Goal: Find contact information: Find contact information

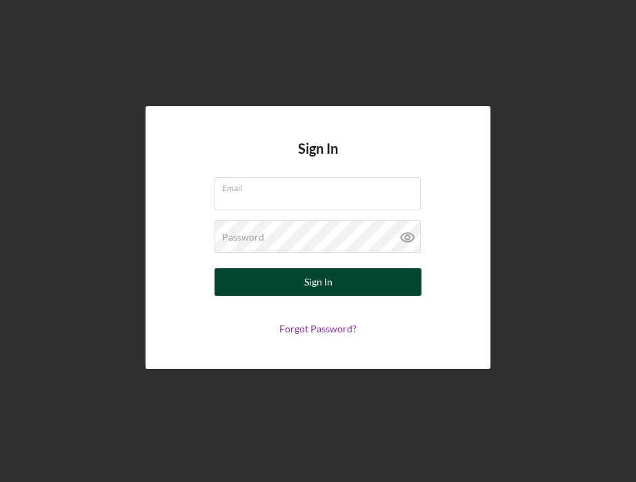
type input "[PERSON_NAME][EMAIL_ADDRESS][DOMAIN_NAME]"
click at [343, 286] on button "Sign In" at bounding box center [318, 282] width 207 height 28
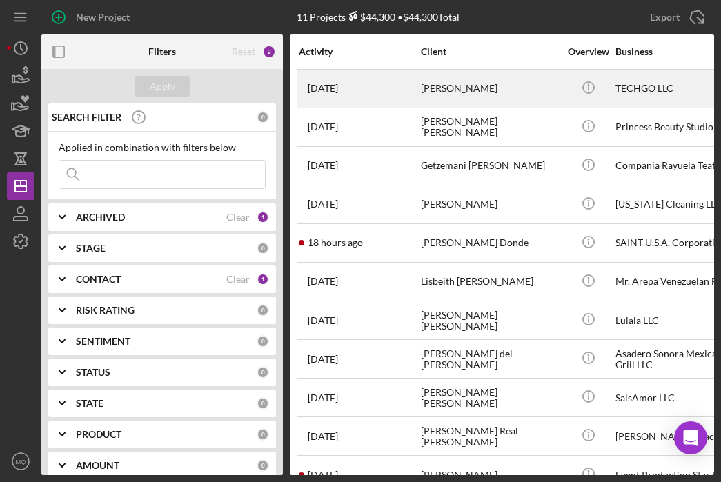
click at [478, 84] on div "[PERSON_NAME]" at bounding box center [490, 88] width 138 height 37
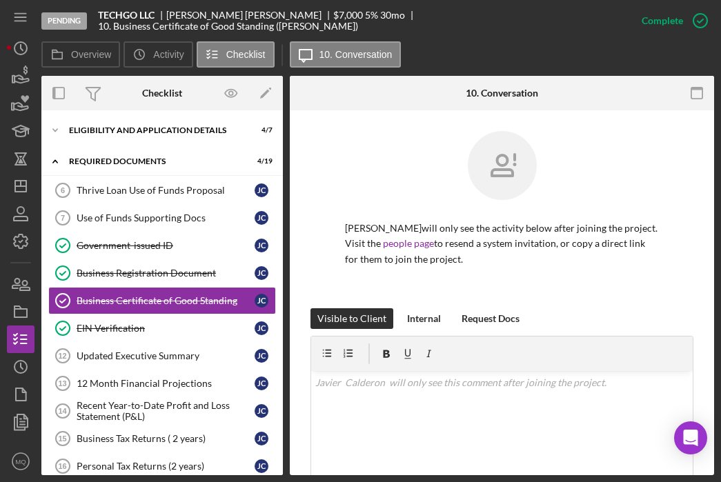
scroll to position [8, 0]
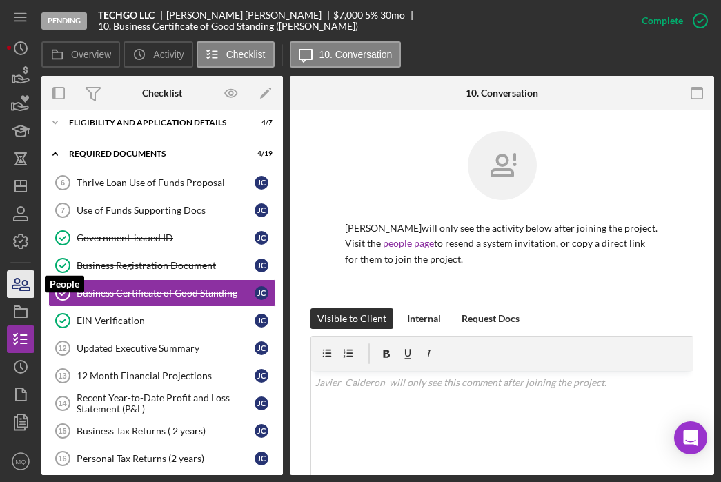
click at [17, 283] on icon "button" at bounding box center [16, 284] width 8 height 10
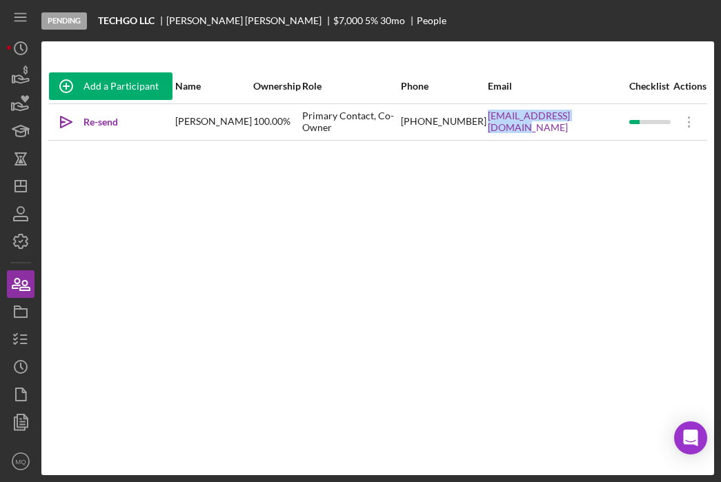
drag, startPoint x: 617, startPoint y: 126, endPoint x: 506, endPoint y: 126, distance: 111.1
click at [506, 126] on tr "Icon/icon-invite-send Re-send Invitation [PERSON_NAME] 100.00% Primary Contact,…" at bounding box center [377, 122] width 659 height 37
copy tr "[EMAIL_ADDRESS][DOMAIN_NAME]"
click at [26, 342] on icon "button" at bounding box center [20, 339] width 35 height 35
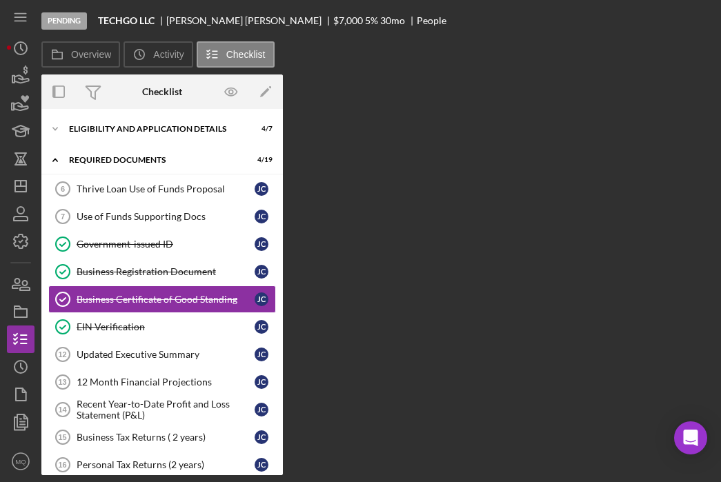
scroll to position [7, 0]
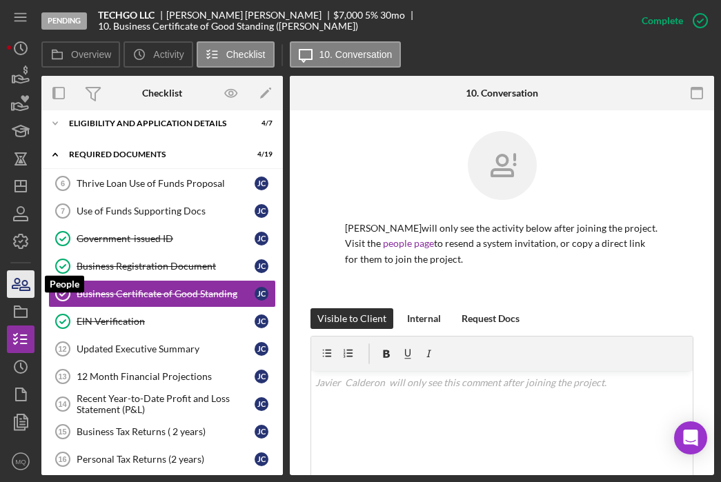
click at [17, 289] on icon "button" at bounding box center [20, 284] width 35 height 35
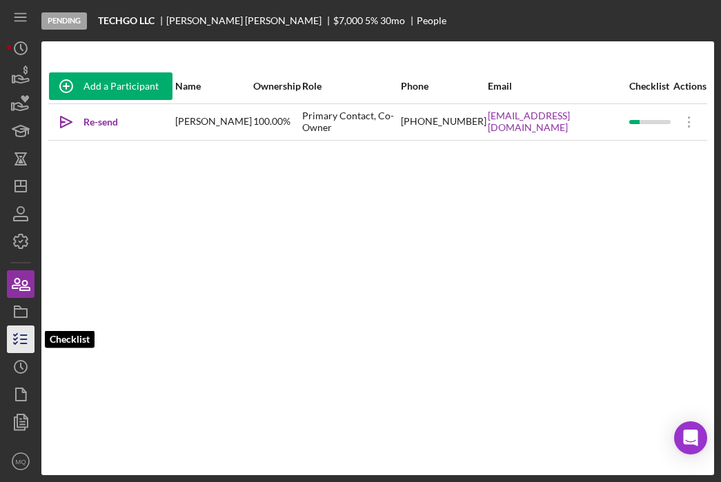
click at [19, 342] on icon "button" at bounding box center [20, 339] width 35 height 35
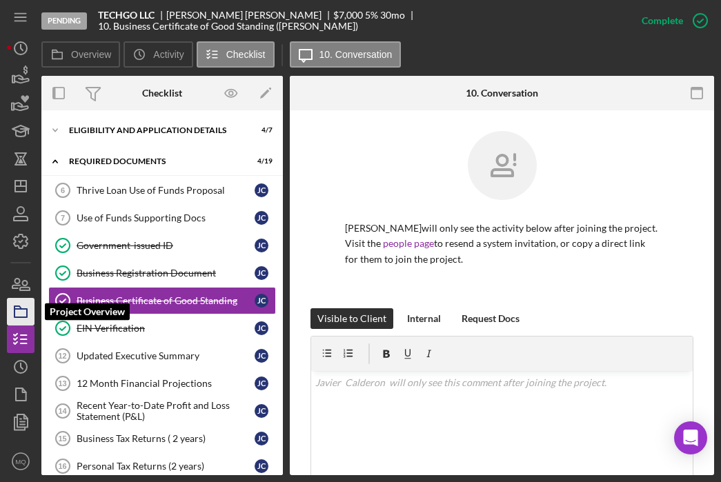
scroll to position [7, 0]
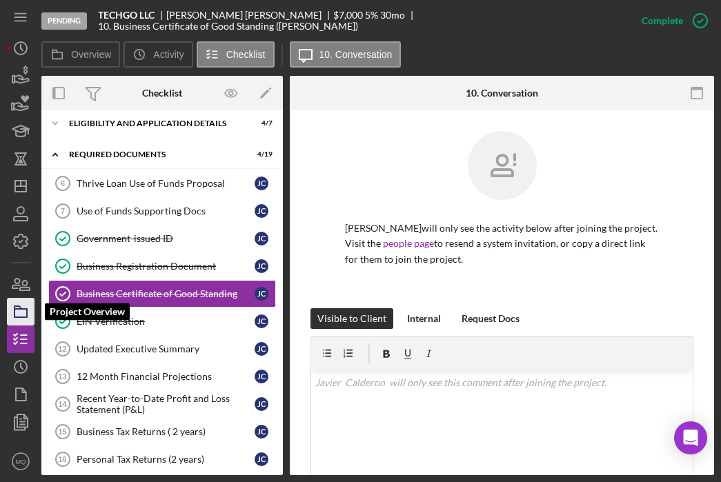
click at [24, 312] on icon "button" at bounding box center [20, 312] width 35 height 35
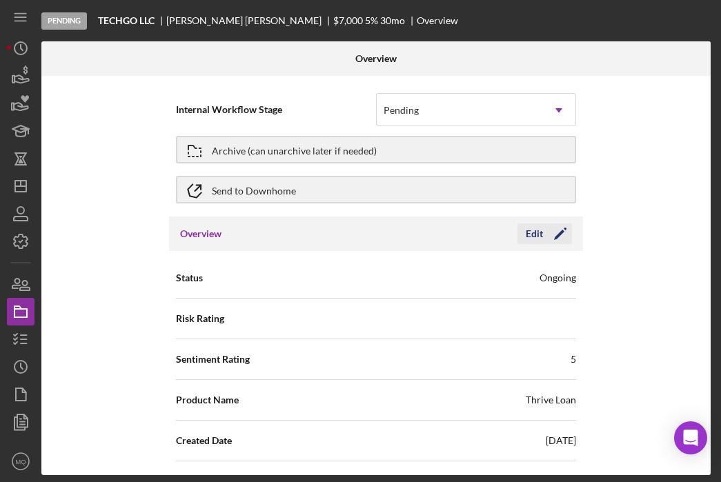
click at [562, 232] on icon "Icon/Edit" at bounding box center [560, 234] width 35 height 35
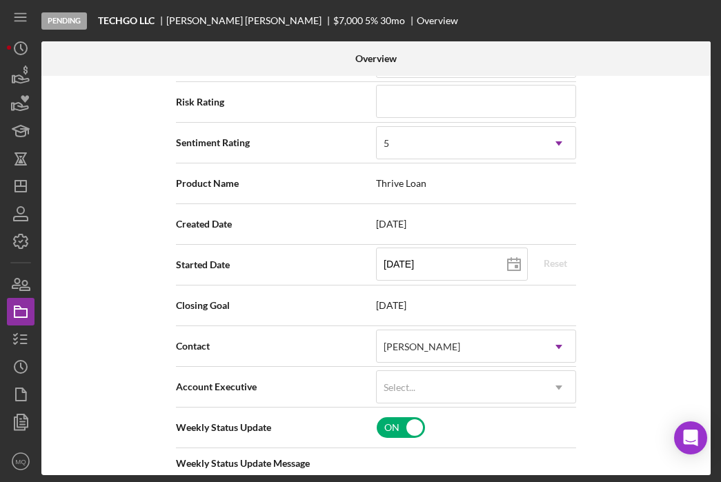
scroll to position [237, 0]
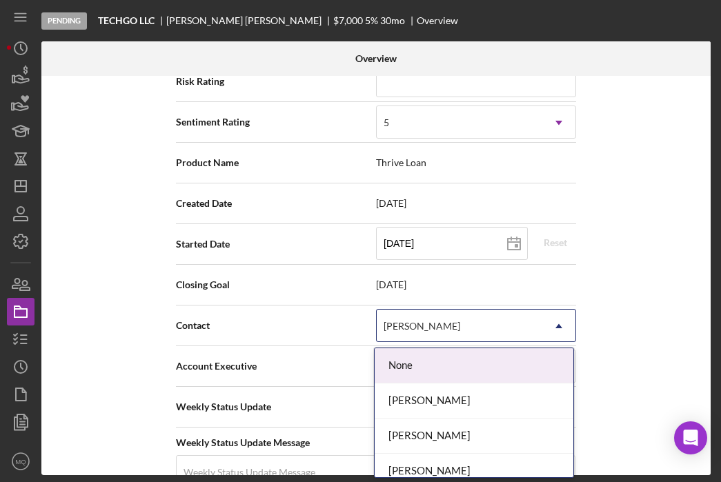
click at [501, 315] on div "[PERSON_NAME]" at bounding box center [460, 327] width 166 height 32
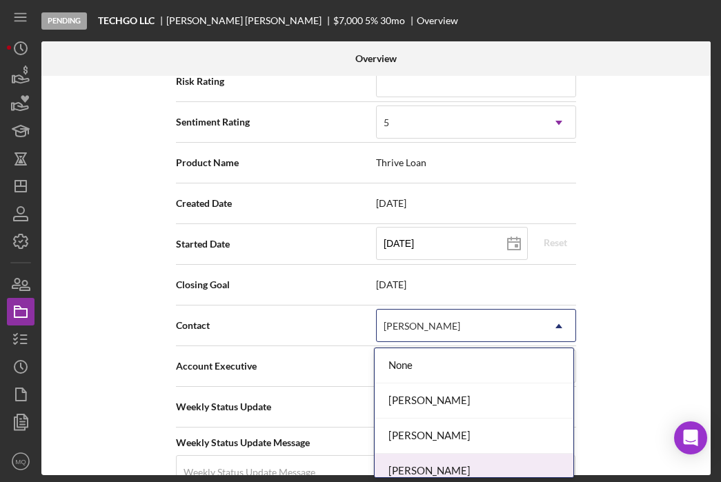
click at [468, 463] on div "[PERSON_NAME]" at bounding box center [474, 471] width 199 height 35
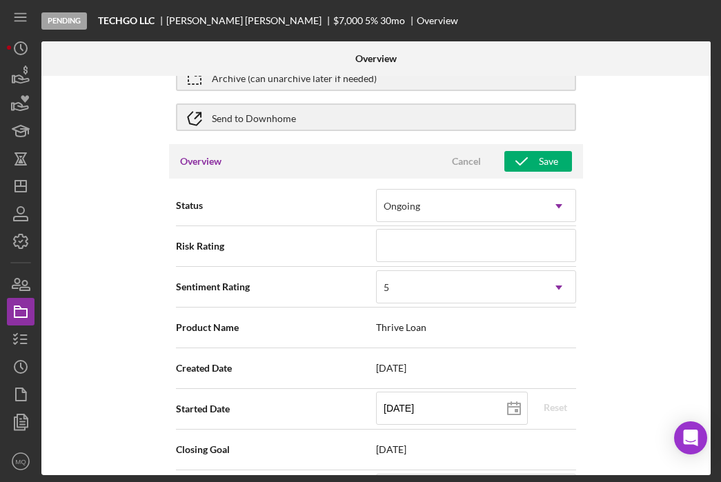
scroll to position [0, 0]
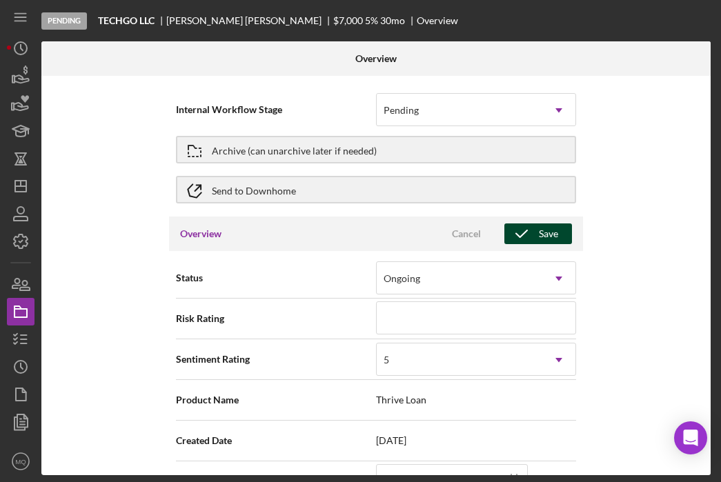
click at [533, 235] on icon "button" at bounding box center [522, 234] width 35 height 35
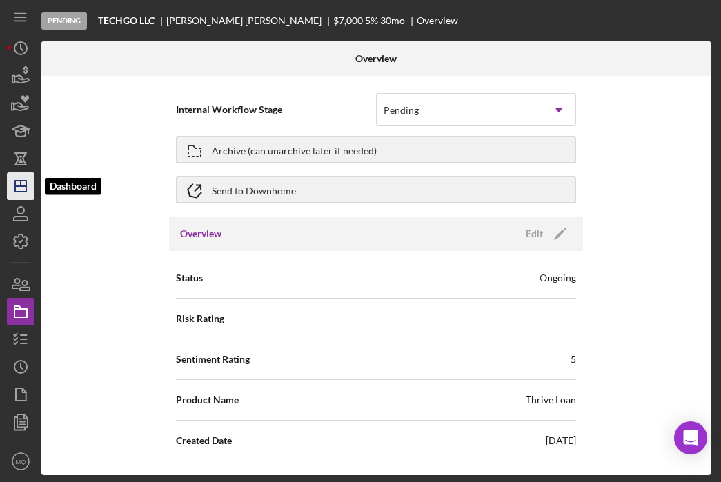
click at [19, 190] on icon "Icon/Dashboard" at bounding box center [20, 186] width 35 height 35
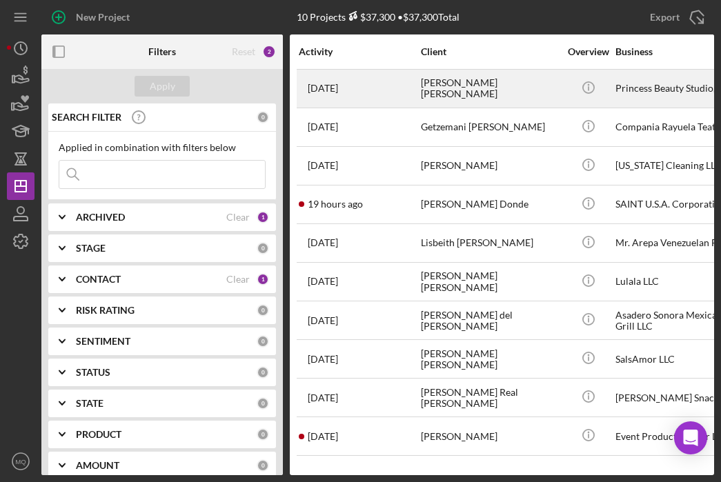
click at [502, 94] on div "[PERSON_NAME] [PERSON_NAME]" at bounding box center [490, 88] width 138 height 37
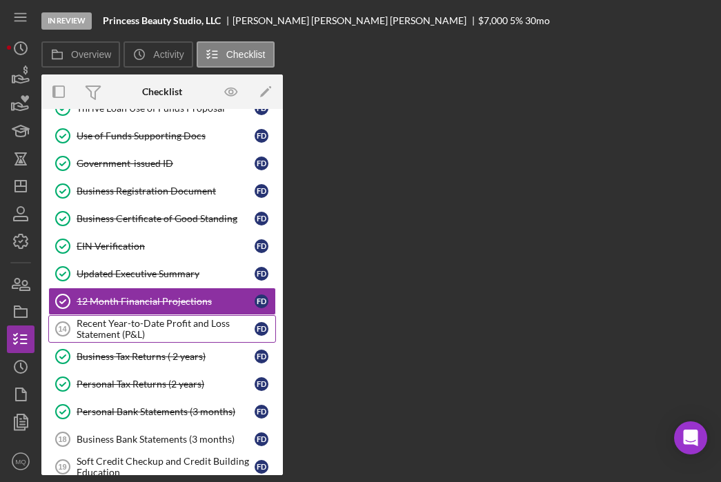
scroll to position [90, 0]
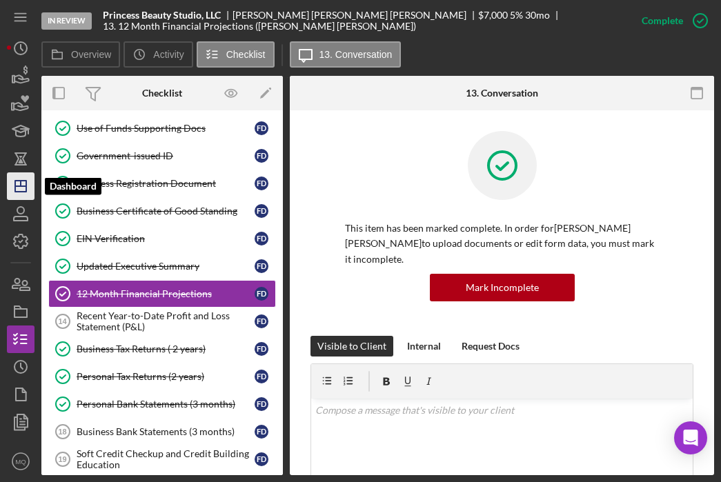
click at [15, 184] on polygon "button" at bounding box center [20, 186] width 11 height 11
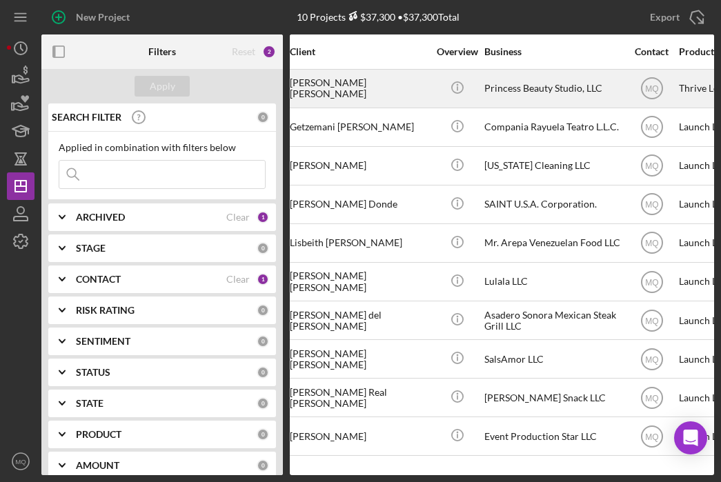
scroll to position [0, 126]
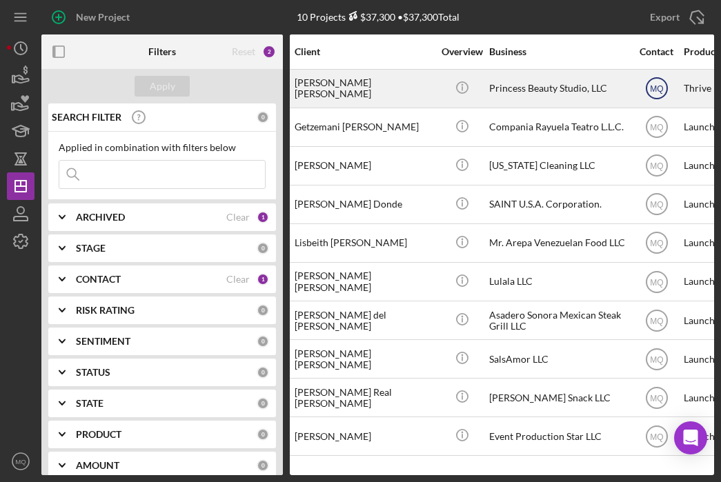
click at [636, 88] on text "MQ" at bounding box center [656, 89] width 13 height 10
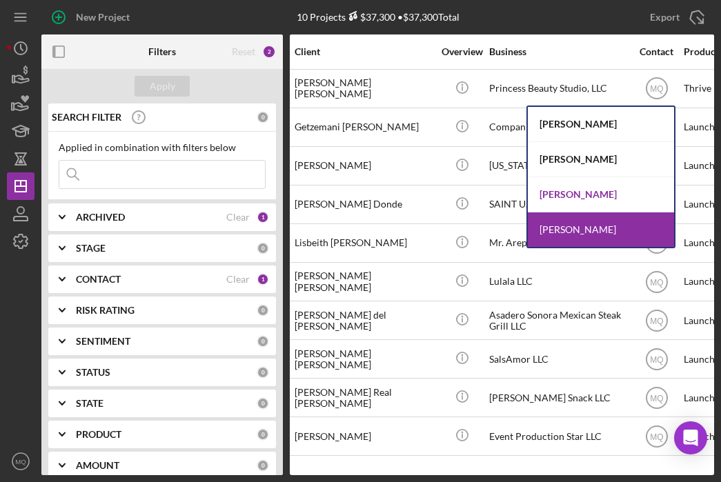
click at [587, 195] on div "[PERSON_NAME]" at bounding box center [601, 194] width 146 height 35
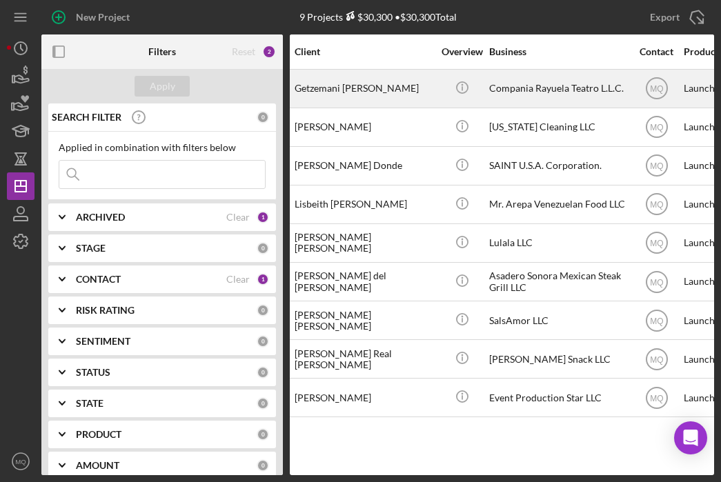
click at [400, 82] on div "Getzemani [PERSON_NAME]" at bounding box center [364, 88] width 138 height 37
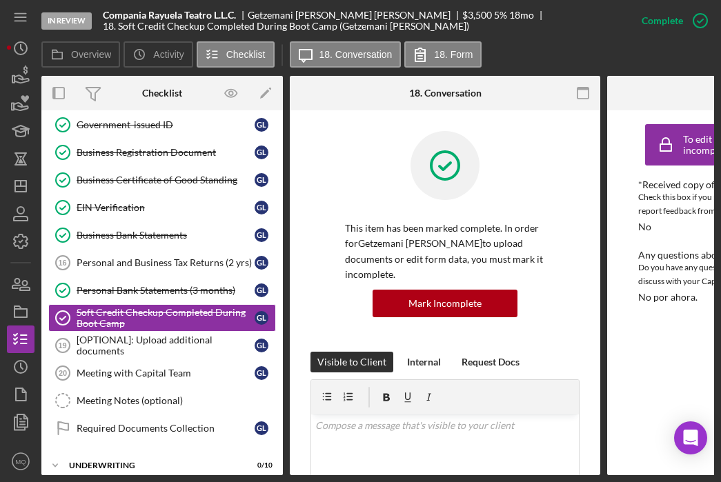
scroll to position [228, 0]
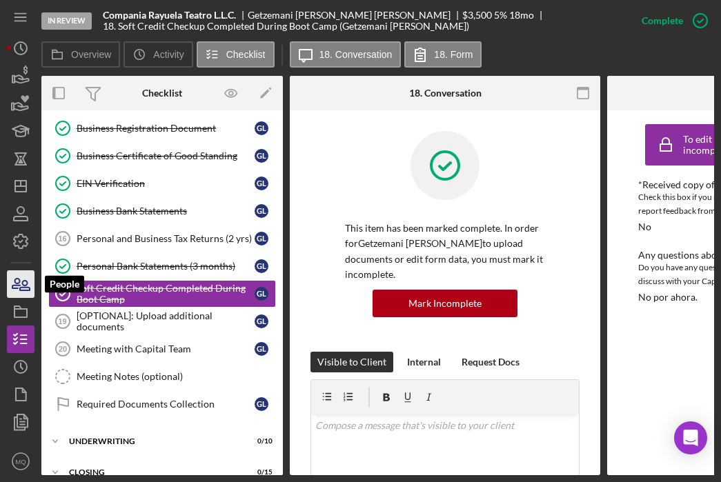
click at [13, 283] on icon "button" at bounding box center [20, 284] width 35 height 35
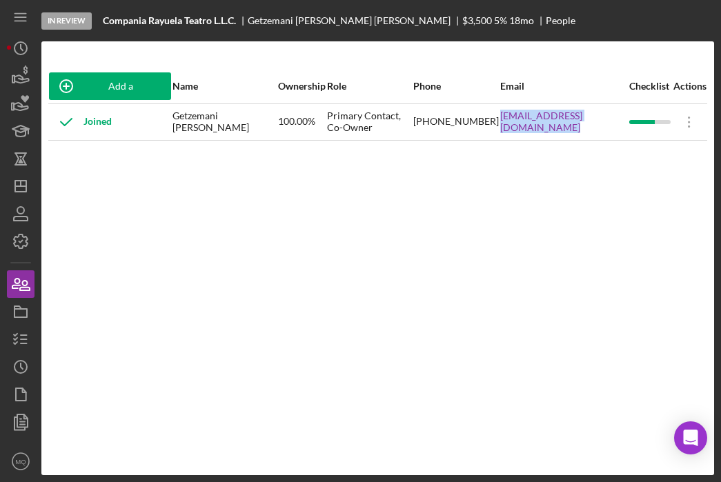
drag, startPoint x: 633, startPoint y: 127, endPoint x: 486, endPoint y: 126, distance: 147.0
click at [486, 126] on tr "Joined Getzemani [PERSON_NAME] 100.00% Primary Contact, Co-Owner [PHONE_NUMBER]…" at bounding box center [377, 122] width 659 height 37
copy tr "[EMAIL_ADDRESS][DOMAIN_NAME]"
click at [29, 187] on icon "Icon/Dashboard" at bounding box center [20, 186] width 35 height 35
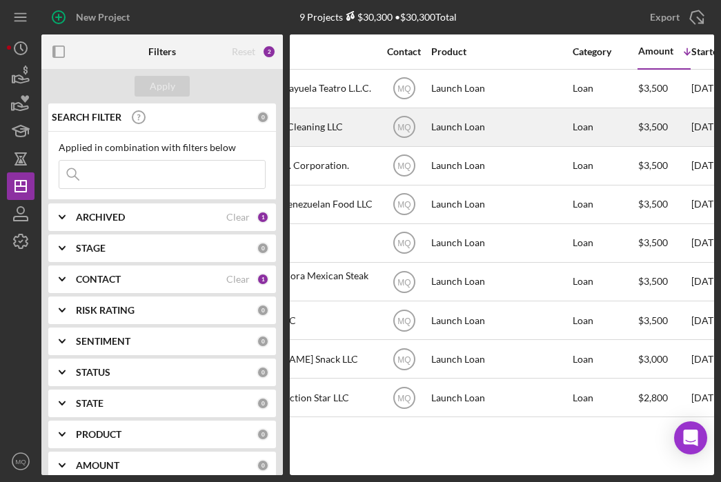
scroll to position [0, 344]
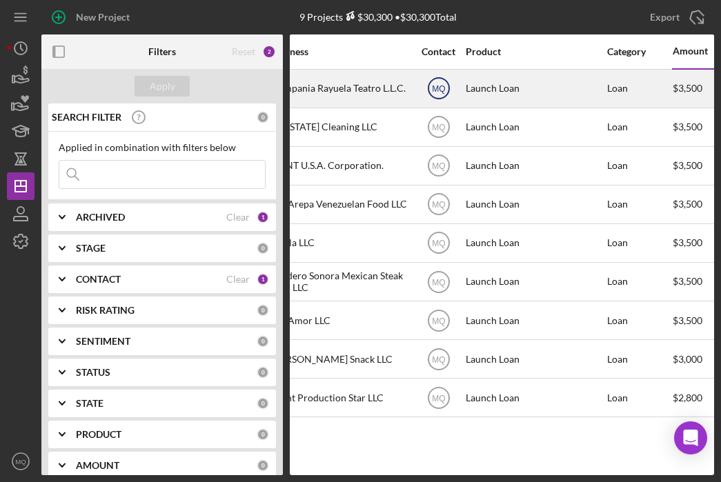
click at [439, 91] on text "MQ" at bounding box center [438, 89] width 13 height 10
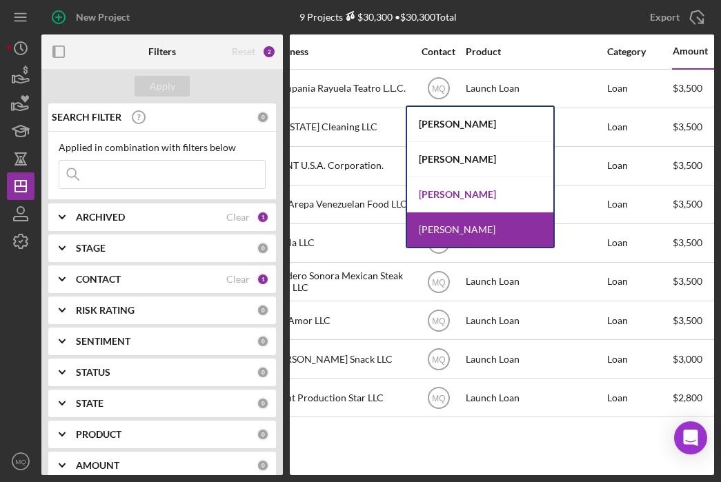
click at [476, 193] on div "[PERSON_NAME]" at bounding box center [480, 194] width 146 height 35
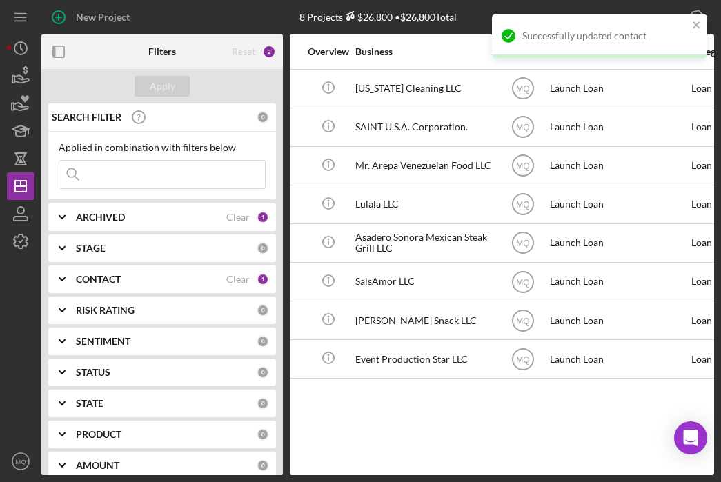
scroll to position [0, 0]
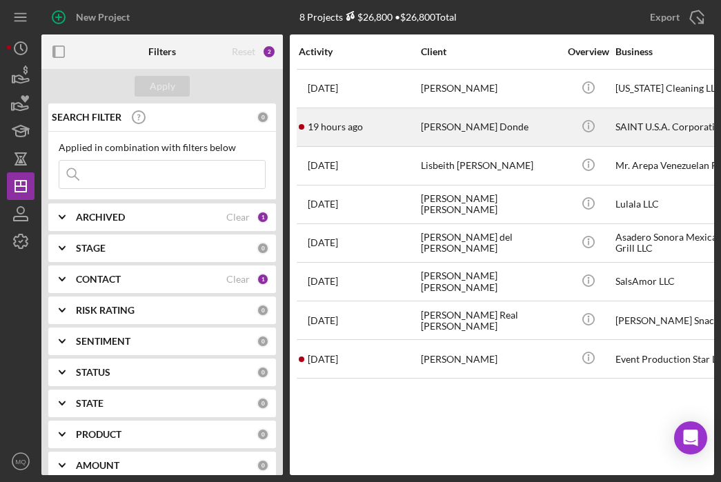
click at [487, 136] on div "[PERSON_NAME] Donde" at bounding box center [490, 127] width 138 height 37
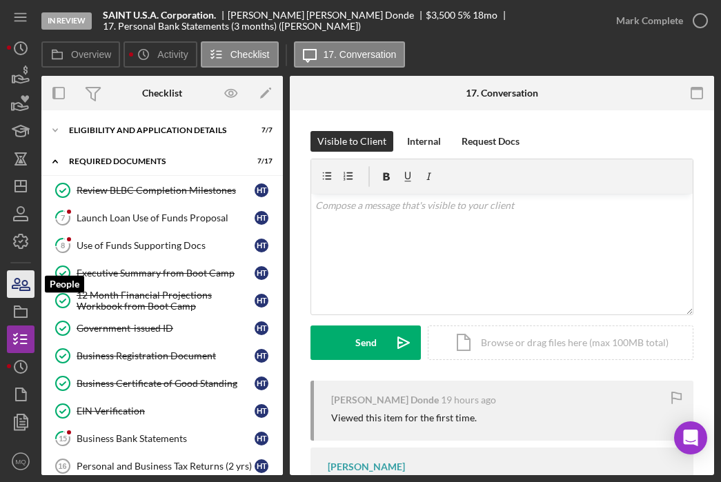
click at [29, 290] on icon "button" at bounding box center [25, 286] width 10 height 10
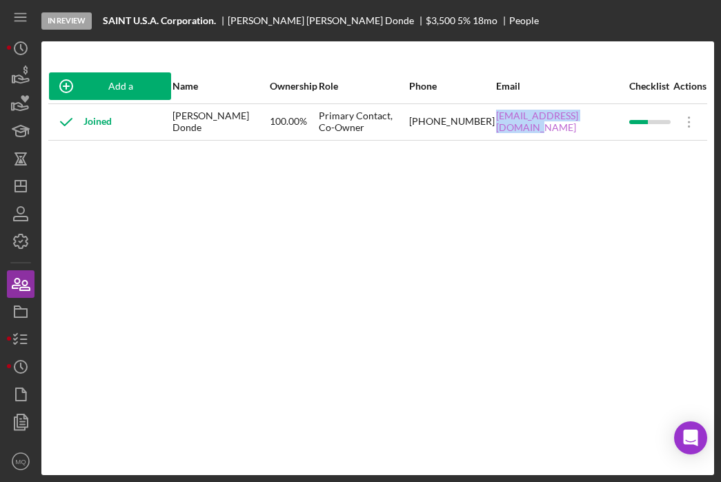
drag, startPoint x: 627, startPoint y: 130, endPoint x: 517, endPoint y: 121, distance: 110.1
click at [517, 121] on div "[EMAIL_ADDRESS][DOMAIN_NAME]" at bounding box center [562, 122] width 132 height 35
copy link "[EMAIL_ADDRESS][DOMAIN_NAME]"
click at [29, 185] on icon "Icon/Dashboard" at bounding box center [20, 186] width 35 height 35
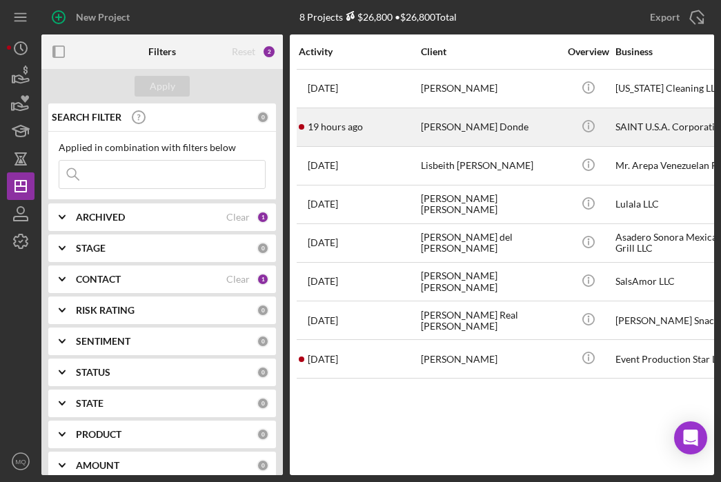
click at [485, 123] on div "[PERSON_NAME] Donde" at bounding box center [490, 127] width 138 height 37
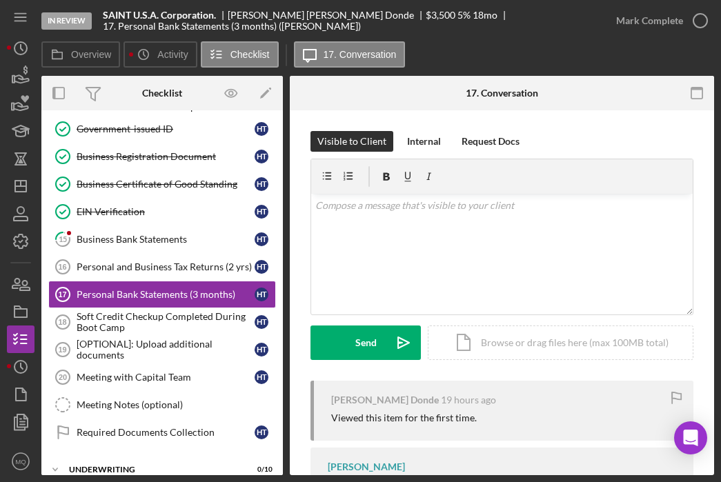
scroll to position [200, 0]
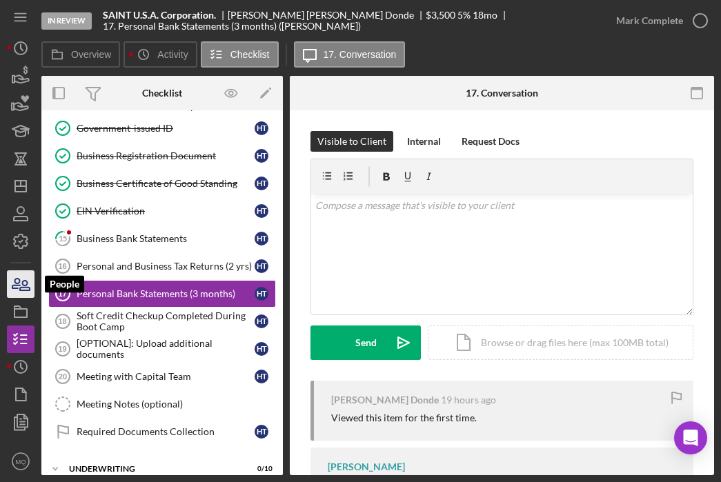
click at [21, 277] on icon "button" at bounding box center [20, 284] width 35 height 35
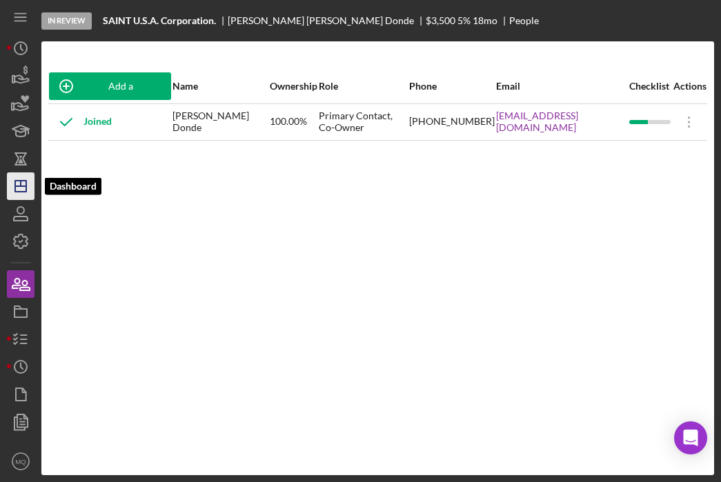
click at [15, 195] on icon "Icon/Dashboard" at bounding box center [20, 186] width 35 height 35
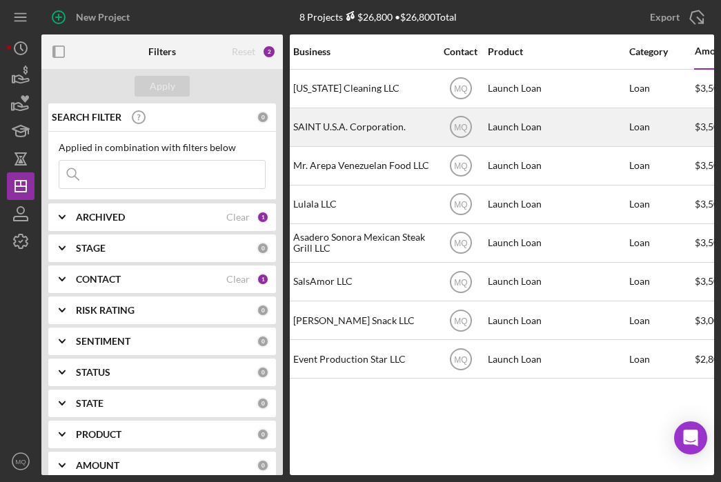
scroll to position [0, 323]
click at [465, 125] on text "MQ" at bounding box center [459, 128] width 13 height 10
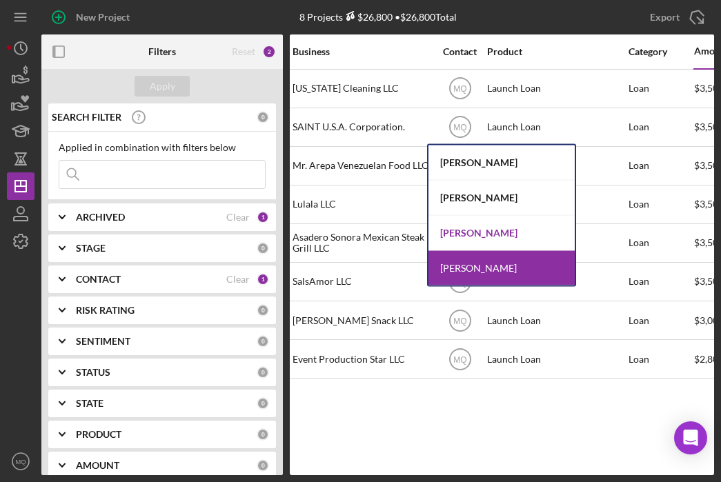
click at [490, 237] on div "[PERSON_NAME]" at bounding box center [502, 233] width 146 height 35
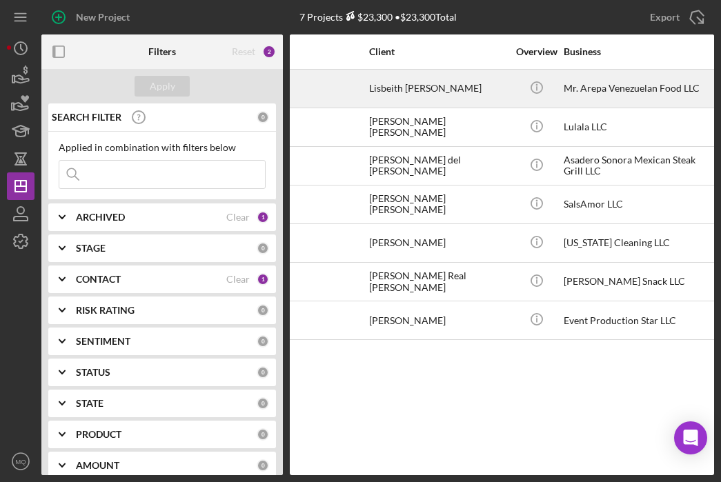
scroll to position [0, 0]
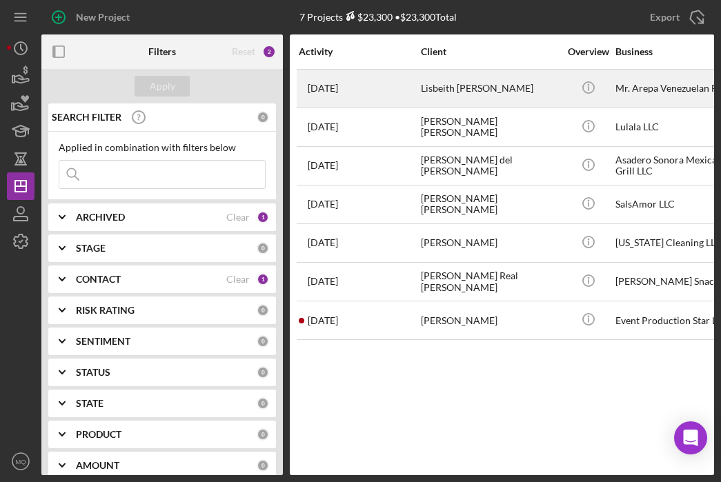
click at [444, 89] on div "Lisbeith [PERSON_NAME]" at bounding box center [490, 88] width 138 height 37
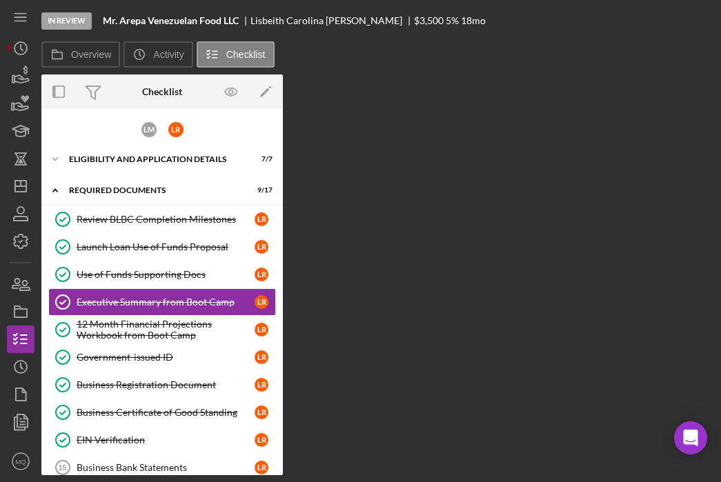
scroll to position [10, 0]
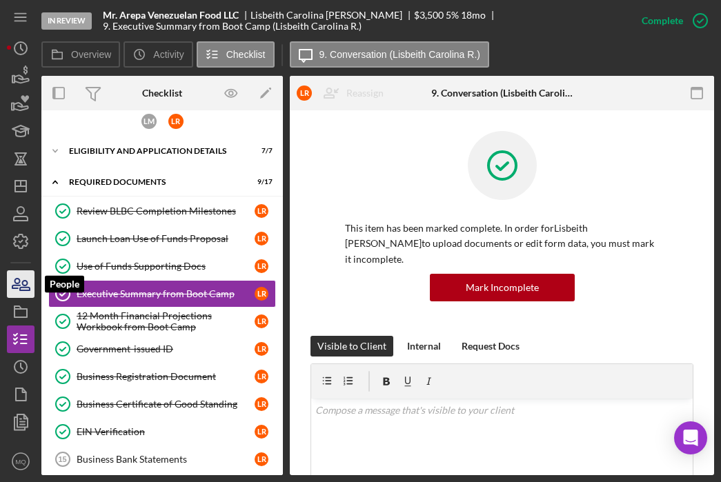
click at [28, 291] on icon "button" at bounding box center [25, 286] width 10 height 10
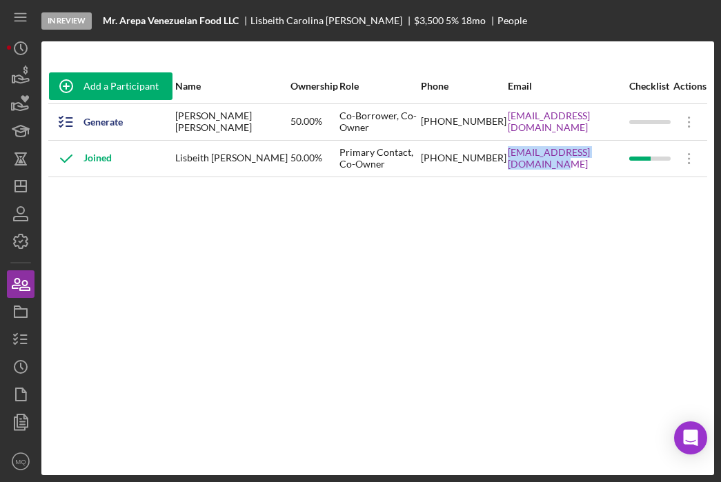
drag, startPoint x: 616, startPoint y: 157, endPoint x: 480, endPoint y: 164, distance: 136.1
click at [480, 164] on tr "Joined Lisbeith [PERSON_NAME] 50.00% Primary Contact, Co-Owner [PHONE_NUMBER] […" at bounding box center [377, 158] width 659 height 37
copy tr "[EMAIL_ADDRESS][DOMAIN_NAME]"
click at [19, 188] on icon "Icon/Dashboard" at bounding box center [20, 186] width 35 height 35
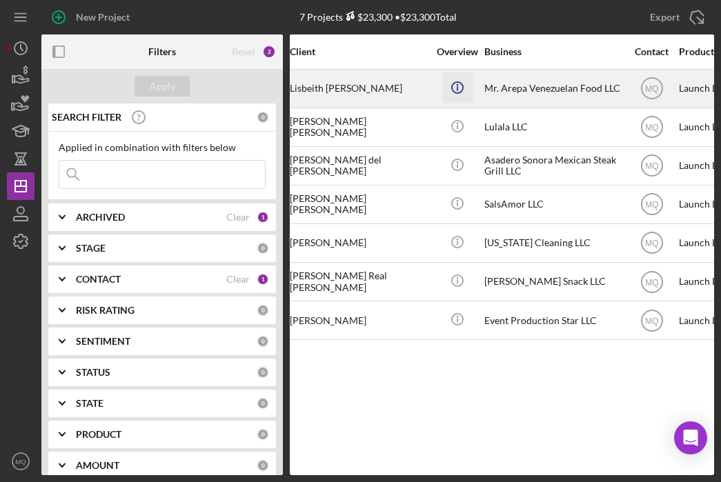
scroll to position [0, 142]
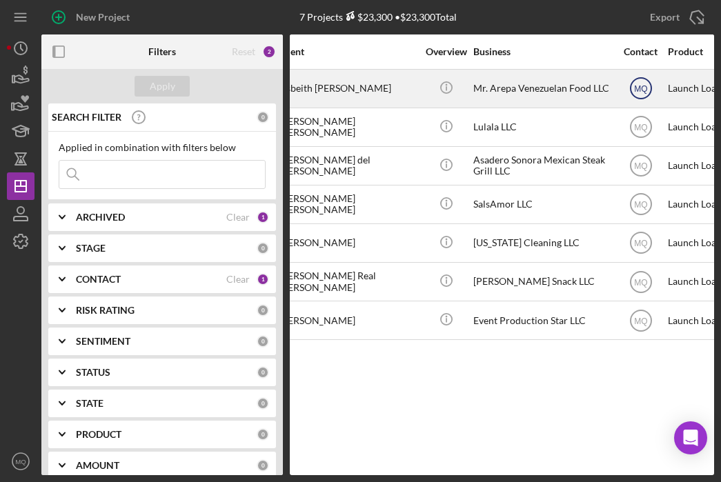
click at [636, 88] on icon "MQ" at bounding box center [641, 88] width 35 height 35
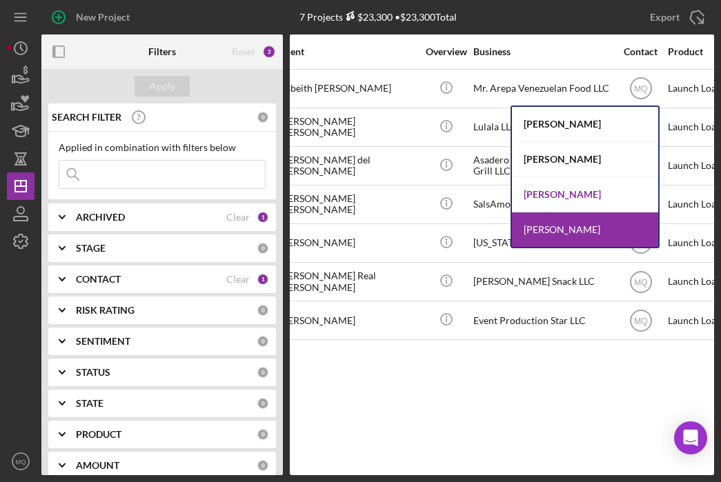
click at [572, 197] on div "[PERSON_NAME]" at bounding box center [585, 194] width 146 height 35
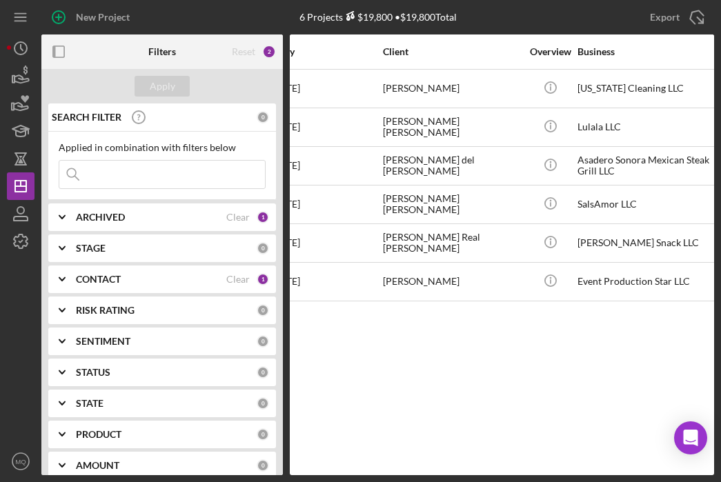
scroll to position [0, 0]
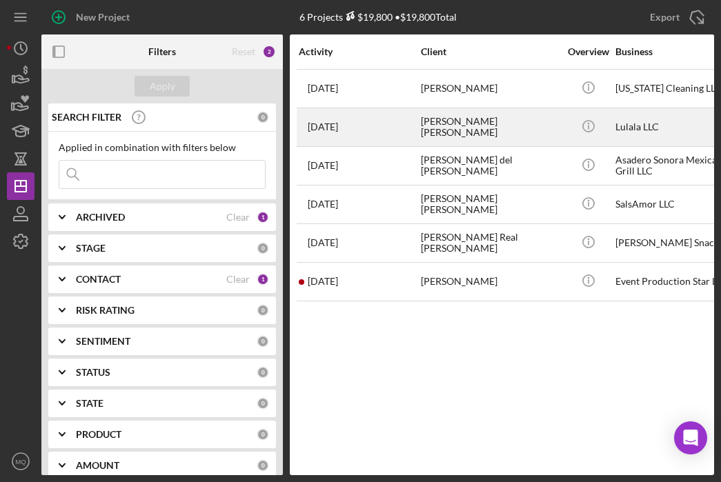
click at [460, 121] on div "[PERSON_NAME] [PERSON_NAME]" at bounding box center [490, 127] width 138 height 37
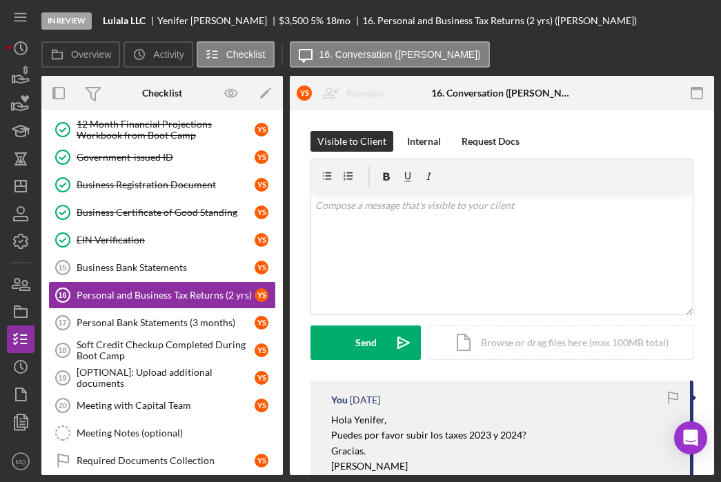
scroll to position [203, 0]
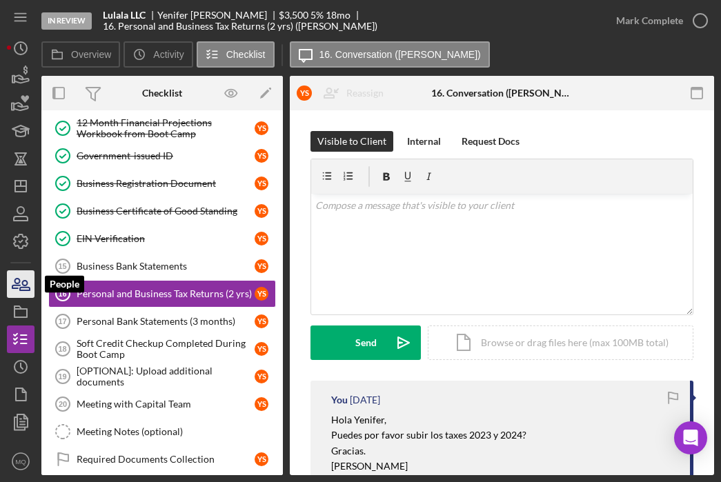
click at [19, 291] on icon "button" at bounding box center [20, 284] width 35 height 35
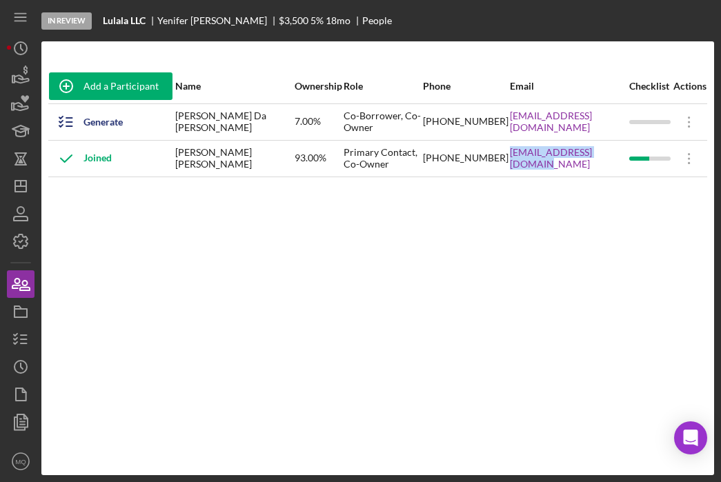
drag, startPoint x: 605, startPoint y: 161, endPoint x: 496, endPoint y: 159, distance: 109.8
click at [496, 159] on tr "Joined [PERSON_NAME] [PERSON_NAME] 93.00% Primary Contact, Co-Owner [PHONE_NUMB…" at bounding box center [377, 158] width 659 height 37
copy tr "[EMAIL_ADDRESS][DOMAIN_NAME]"
click at [30, 186] on icon "Icon/Dashboard" at bounding box center [20, 186] width 35 height 35
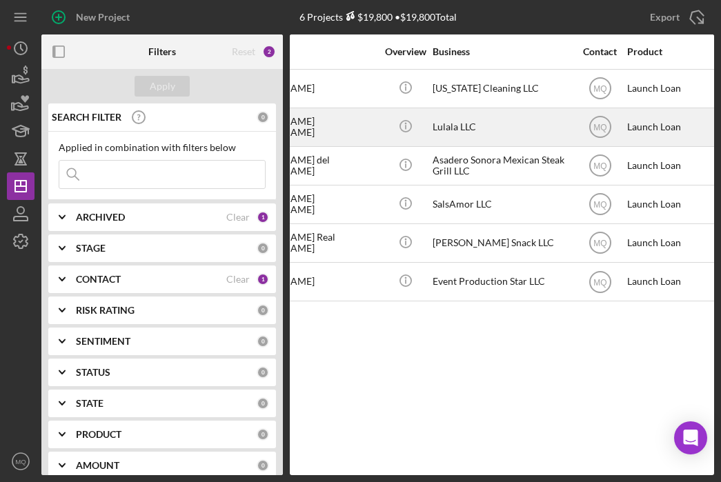
scroll to position [0, 135]
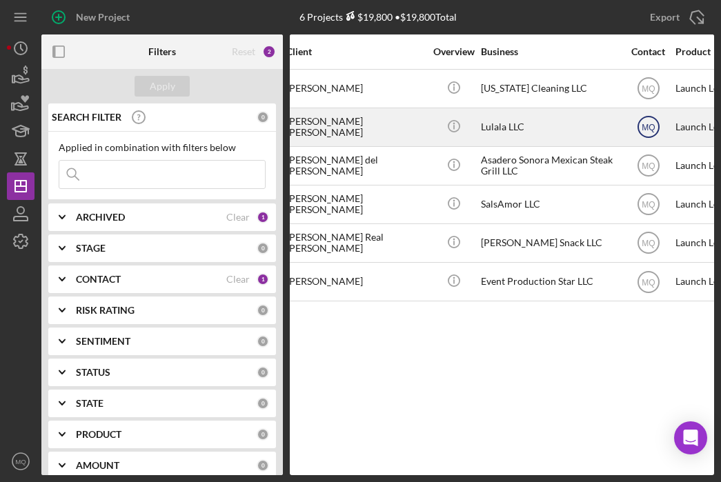
click at [636, 126] on icon "MQ" at bounding box center [649, 127] width 35 height 35
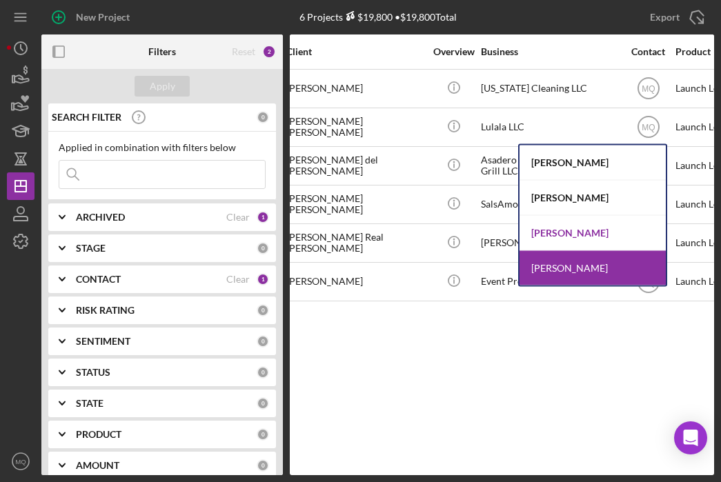
click at [589, 229] on div "[PERSON_NAME]" at bounding box center [593, 233] width 146 height 35
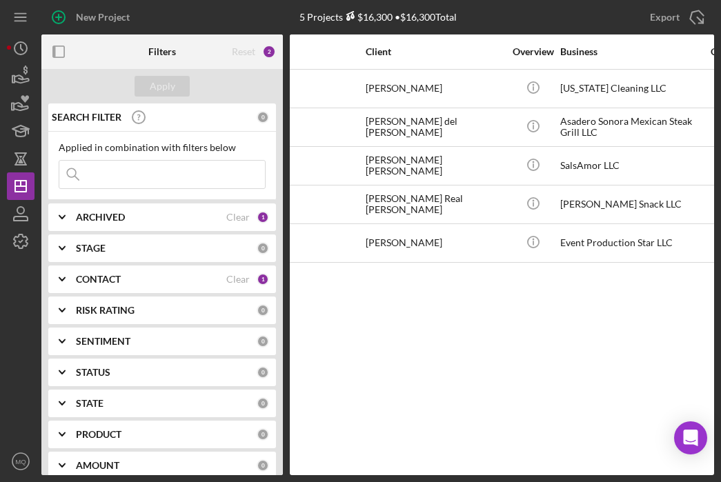
scroll to position [0, 0]
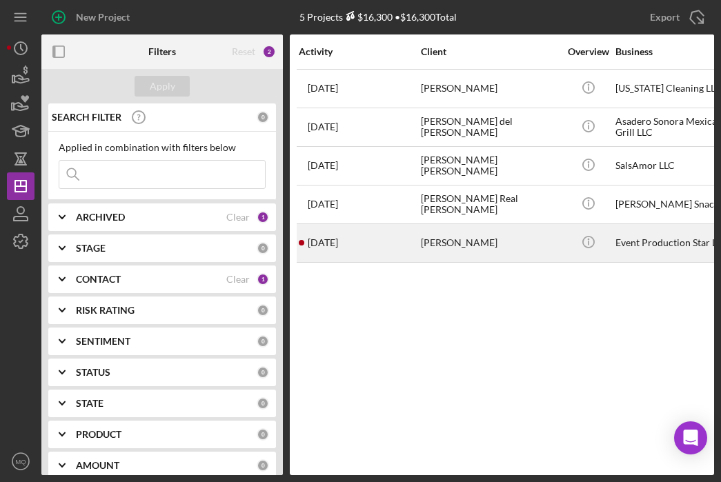
click at [489, 244] on div "[PERSON_NAME]" at bounding box center [490, 243] width 138 height 37
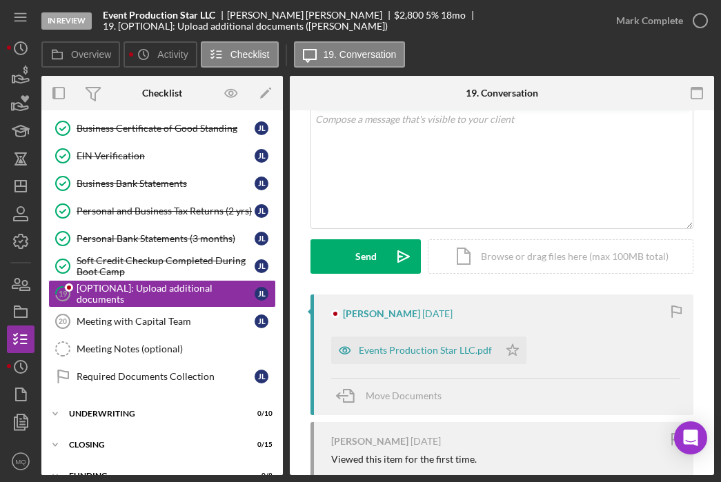
scroll to position [87, 0]
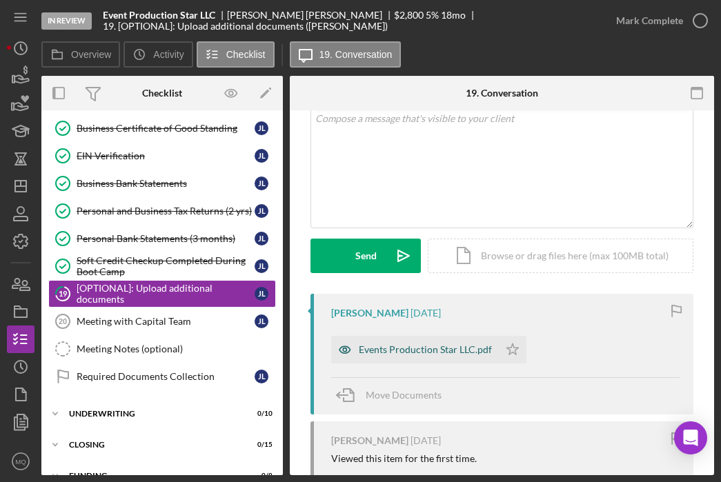
click at [432, 353] on div "Events Production Star LLC.pdf" at bounding box center [425, 349] width 133 height 11
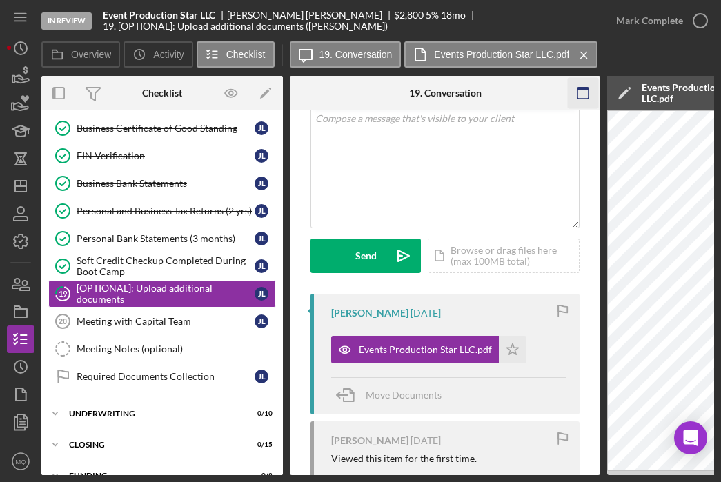
click at [585, 88] on rect "button" at bounding box center [583, 89] width 11 height 3
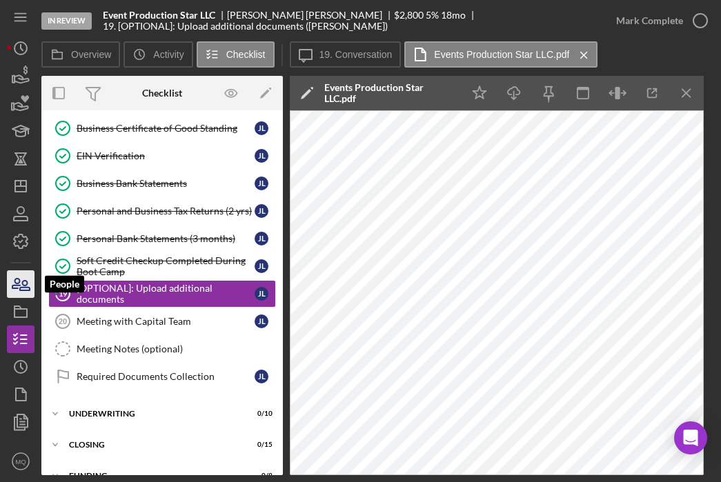
click at [21, 282] on icon "button" at bounding box center [25, 286] width 10 height 10
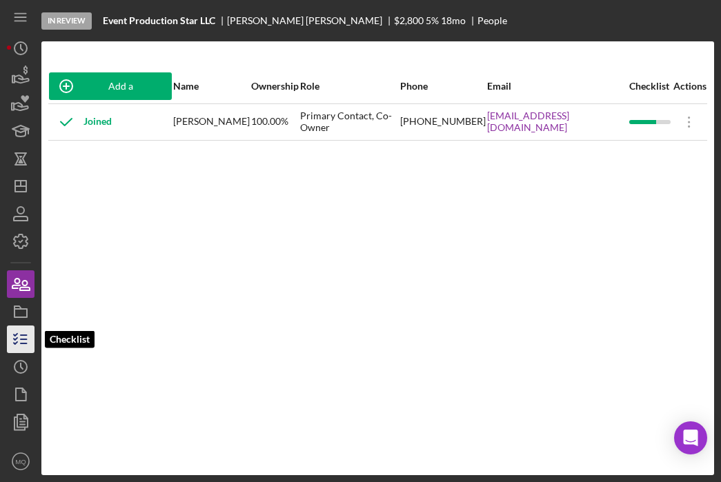
click at [21, 335] on line "button" at bounding box center [24, 335] width 6 height 0
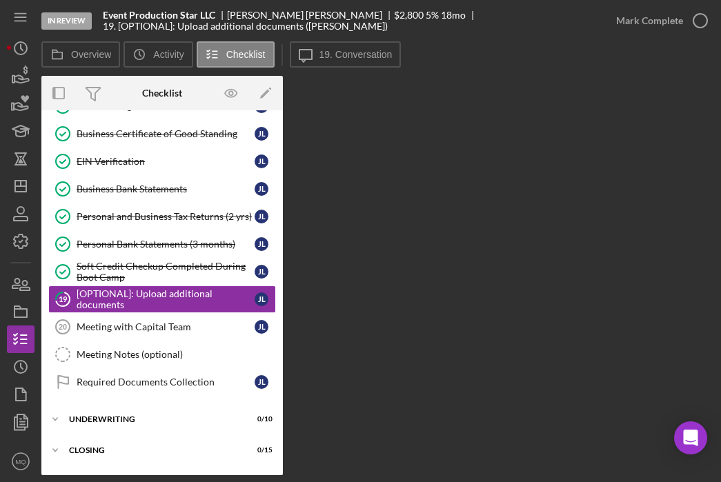
scroll to position [255, 0]
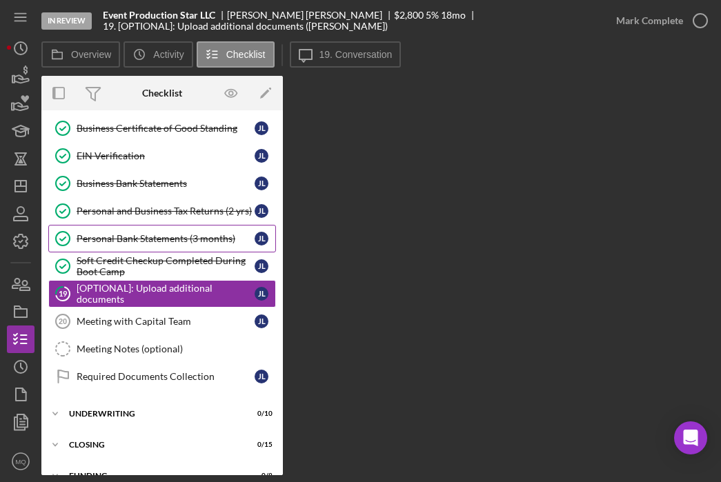
click at [191, 251] on link "Personal Bank Statements (3 months) Personal Bank Statements (3 months) [PERSON…" at bounding box center [162, 239] width 228 height 28
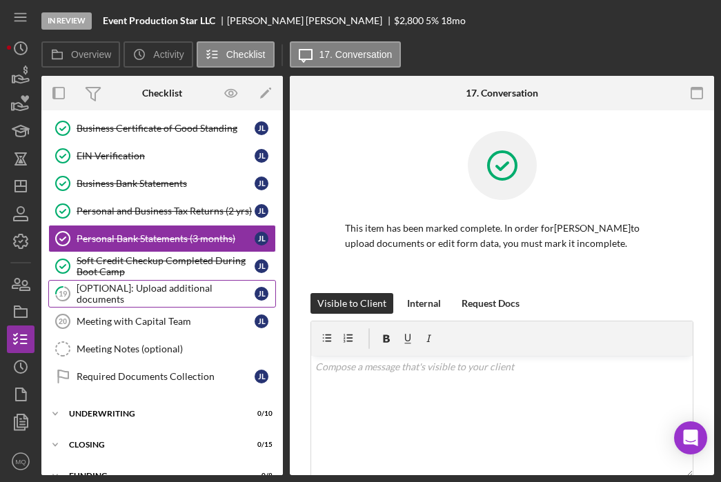
click at [197, 287] on div "[OPTIONAL]: Upload additional documents" at bounding box center [166, 294] width 178 height 22
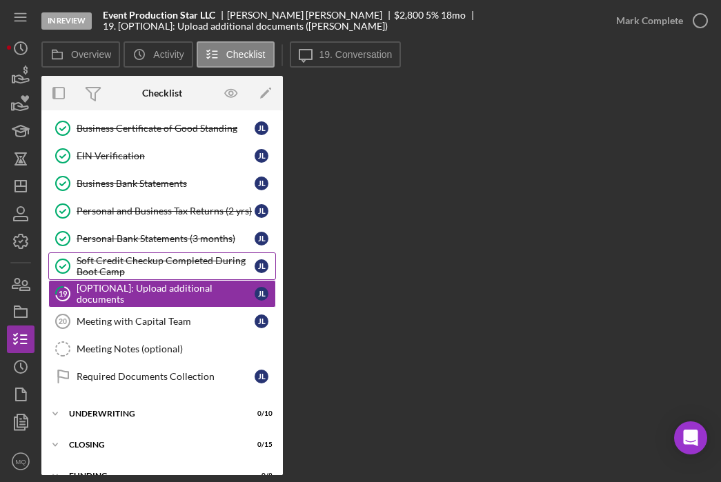
click at [188, 273] on div "Soft Credit Checkup Completed During Boot Camp" at bounding box center [166, 266] width 178 height 22
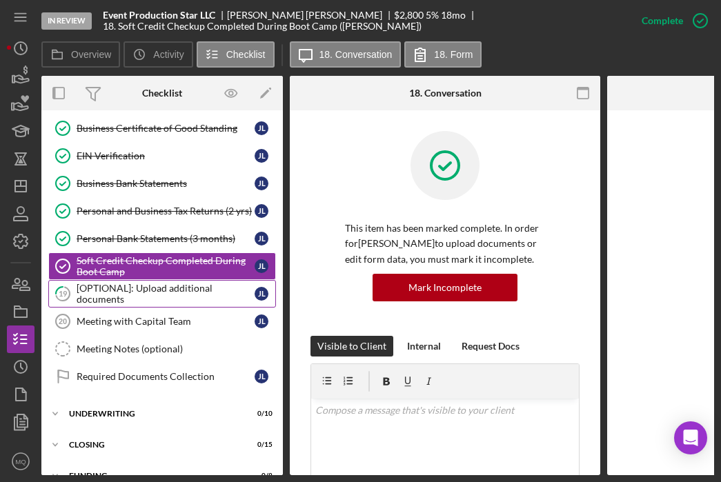
click at [190, 295] on div "[OPTIONAL]: Upload additional documents" at bounding box center [166, 294] width 178 height 22
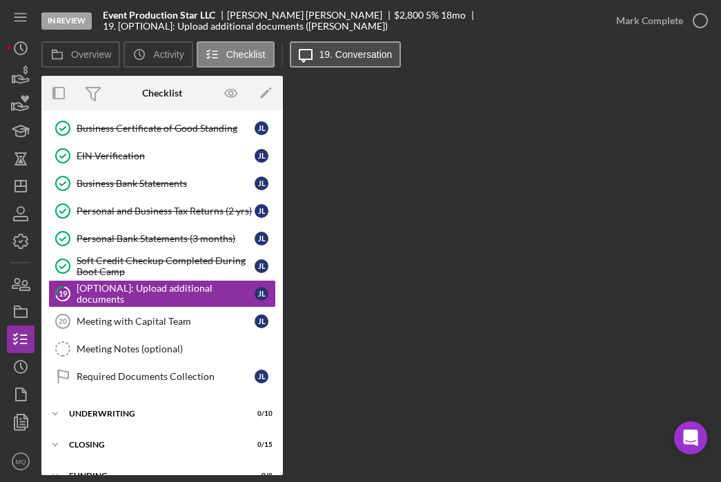
click at [349, 51] on label "19. Conversation" at bounding box center [356, 54] width 73 height 11
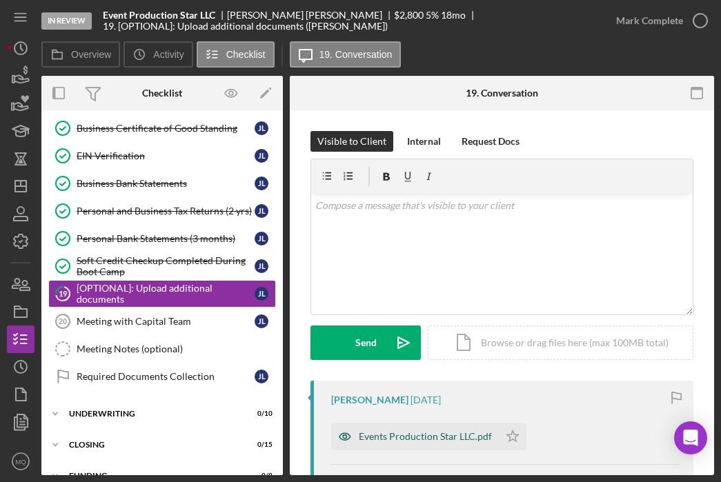
click at [491, 444] on div "Events Production Star LLC.pdf" at bounding box center [415, 437] width 168 height 28
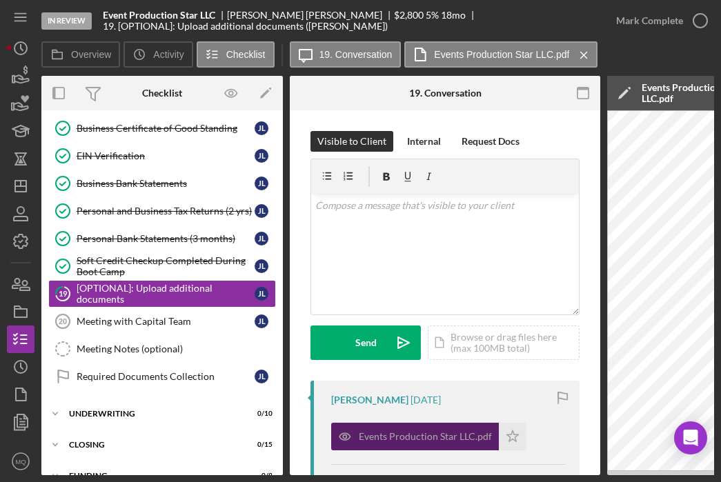
click at [436, 432] on div "Events Production Star LLC.pdf" at bounding box center [425, 436] width 133 height 11
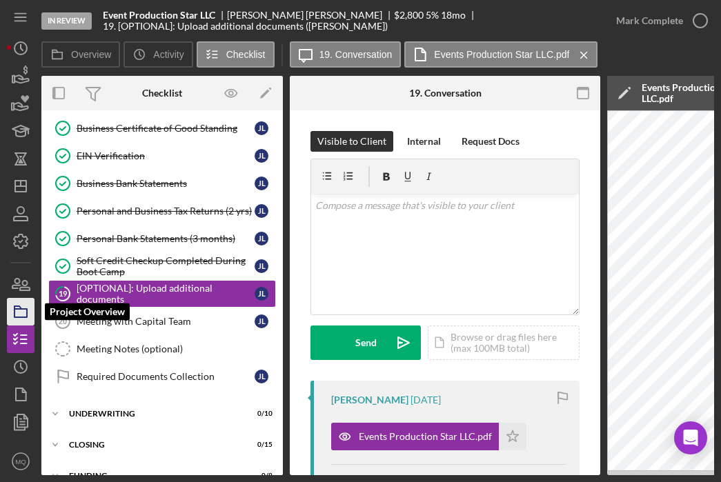
click at [17, 309] on polygon "button" at bounding box center [17, 307] width 7 height 3
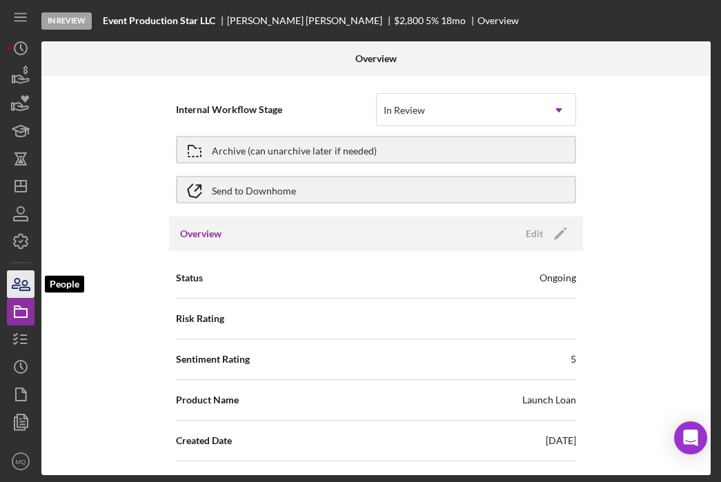
click at [26, 282] on icon "button" at bounding box center [25, 286] width 10 height 10
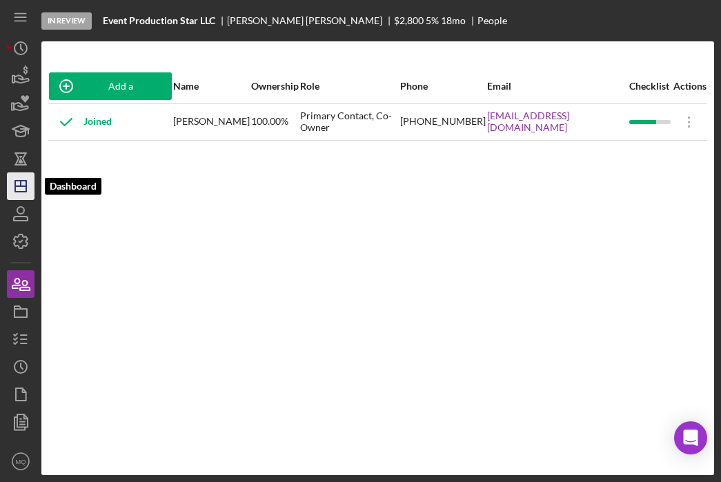
click at [19, 189] on icon "Icon/Dashboard" at bounding box center [20, 186] width 35 height 35
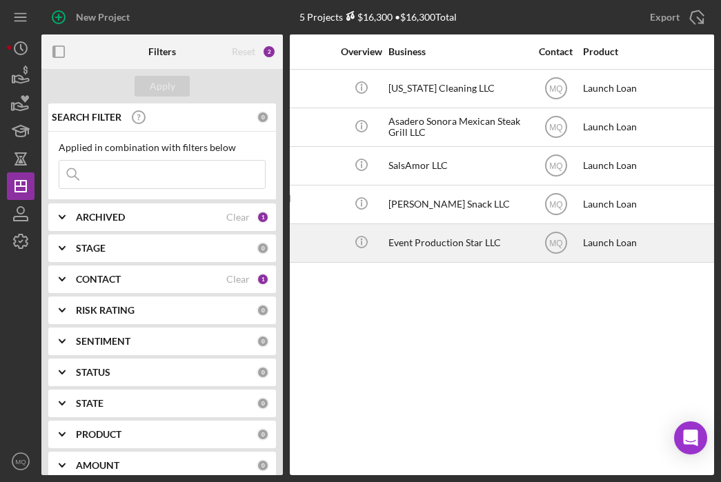
scroll to position [0, 219]
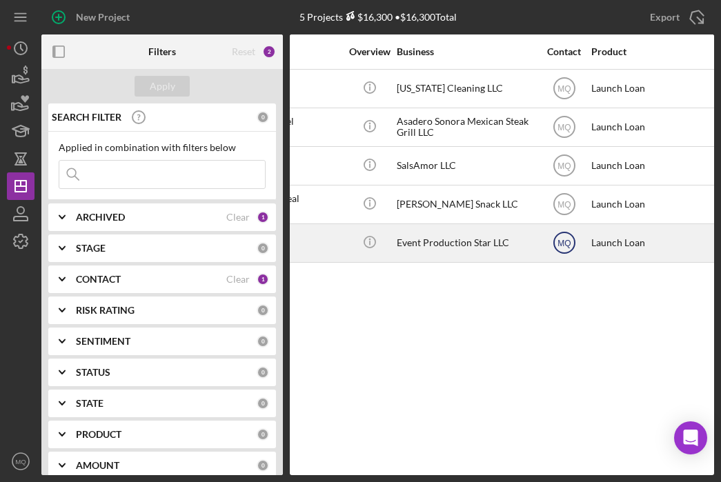
click at [568, 243] on text "MQ" at bounding box center [564, 244] width 13 height 10
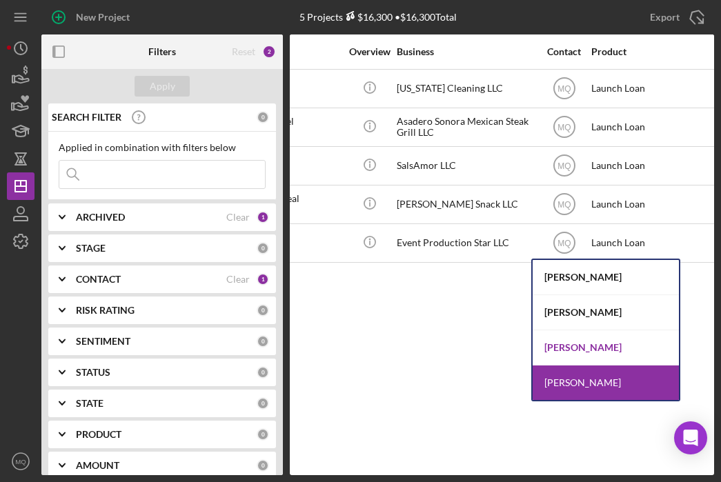
click at [592, 352] on div "[PERSON_NAME]" at bounding box center [606, 348] width 146 height 35
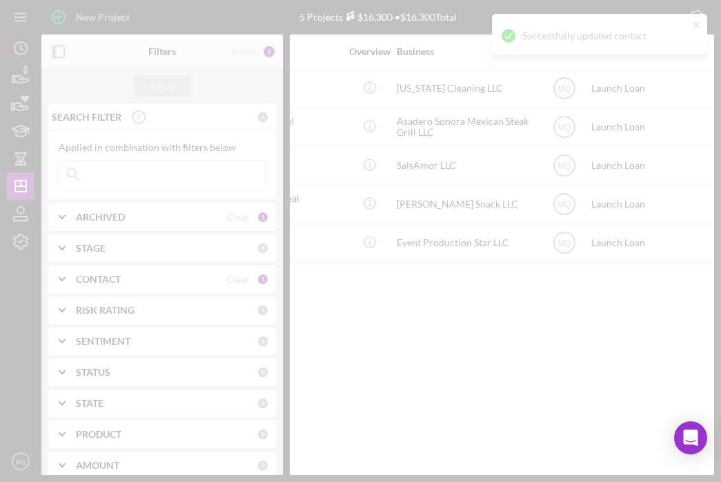
drag, startPoint x: 460, startPoint y: 310, endPoint x: 485, endPoint y: 306, distance: 25.2
click at [485, 306] on div at bounding box center [360, 241] width 721 height 482
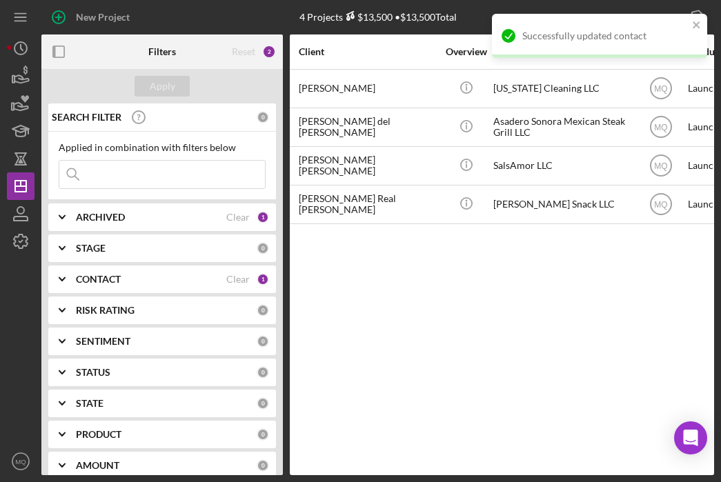
scroll to position [0, 0]
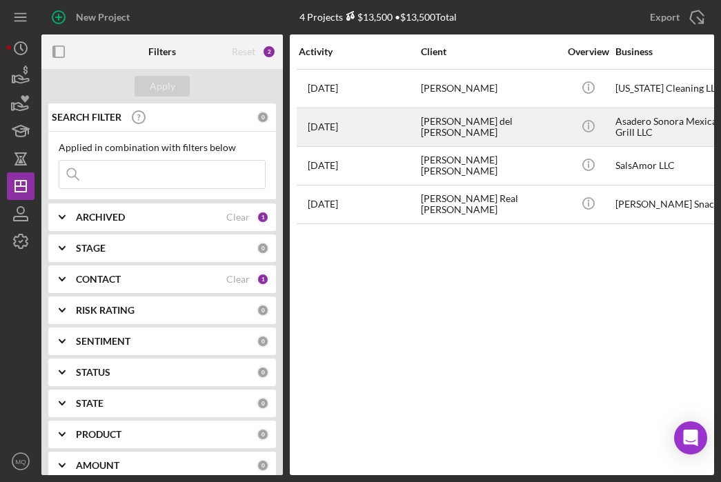
click at [501, 127] on div "[PERSON_NAME] del [PERSON_NAME]" at bounding box center [490, 127] width 138 height 37
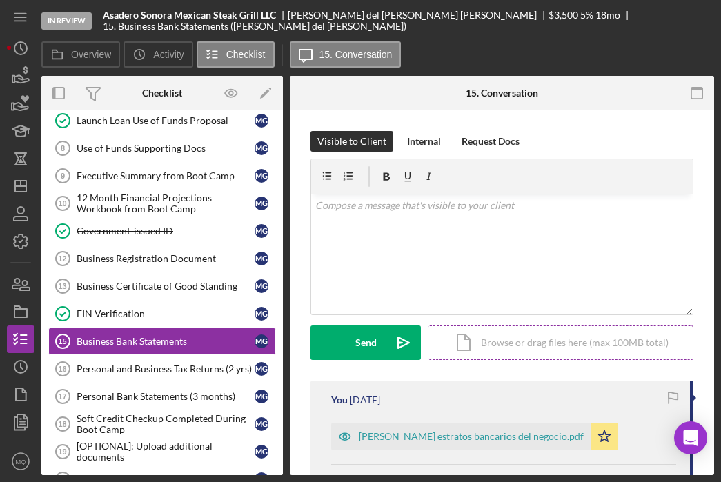
scroll to position [145, 0]
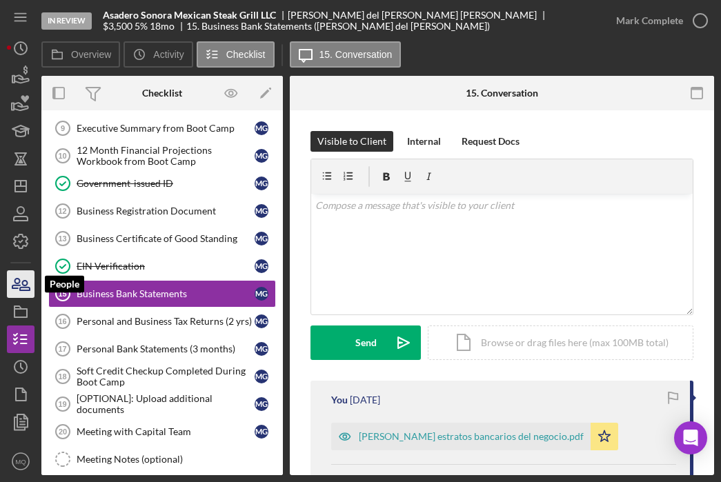
click at [24, 284] on icon "button" at bounding box center [20, 284] width 35 height 35
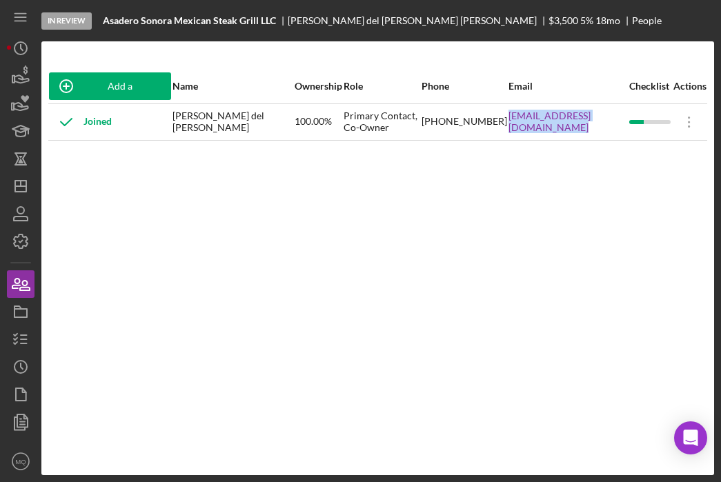
drag, startPoint x: 631, startPoint y: 128, endPoint x: 491, endPoint y: 124, distance: 140.2
click at [491, 124] on tr "Joined [PERSON_NAME] del [PERSON_NAME] 100.00% Primary Contact, Co-Owner [PHONE…" at bounding box center [377, 122] width 659 height 37
copy tr "[EMAIL_ADDRESS][DOMAIN_NAME]"
click at [20, 178] on icon "Icon/Dashboard" at bounding box center [20, 186] width 35 height 35
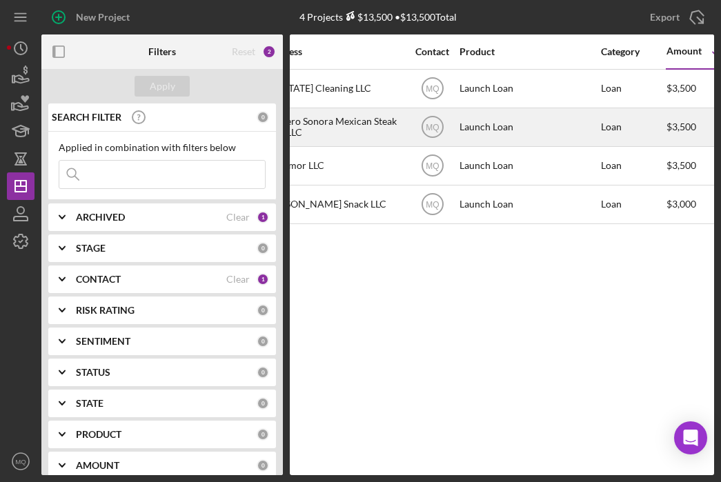
scroll to position [0, 328]
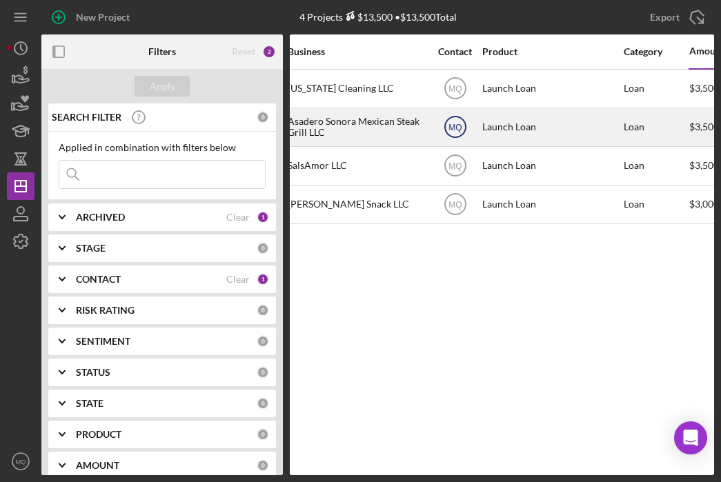
click at [455, 123] on text "MQ" at bounding box center [455, 128] width 13 height 10
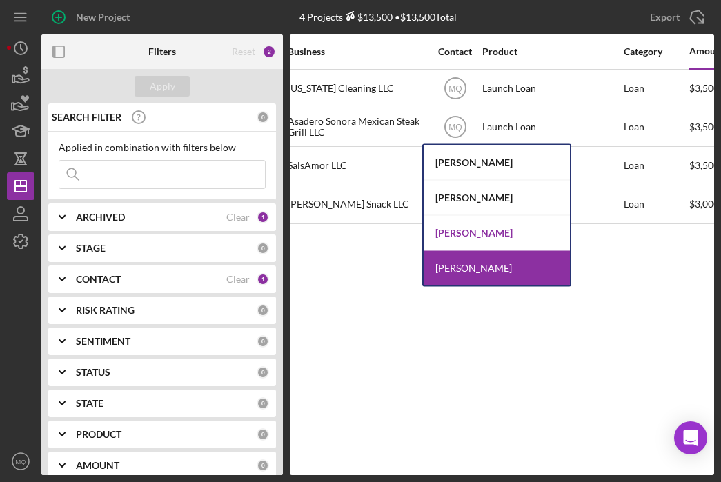
click at [497, 234] on div "[PERSON_NAME]" at bounding box center [497, 233] width 146 height 35
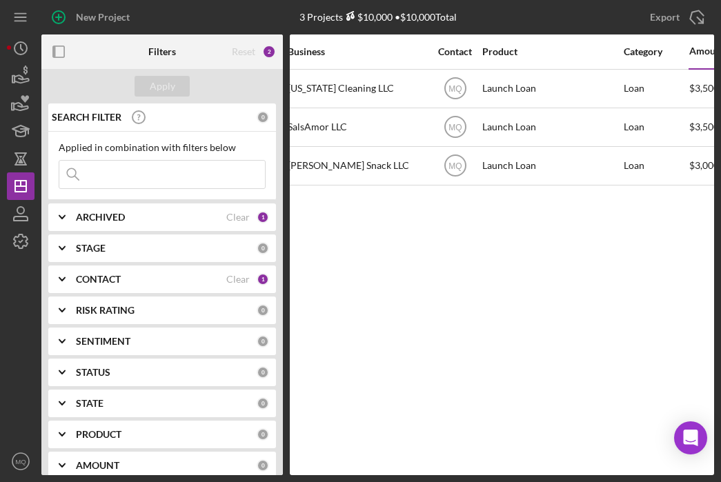
scroll to position [0, 0]
